Goal: Information Seeking & Learning: Learn about a topic

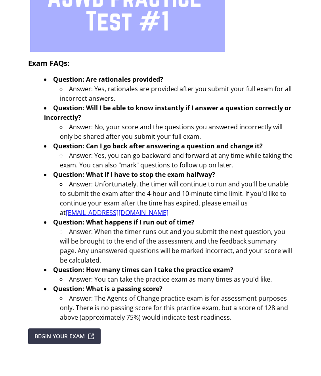
scroll to position [158, 0]
